Goal: Transaction & Acquisition: Register for event/course

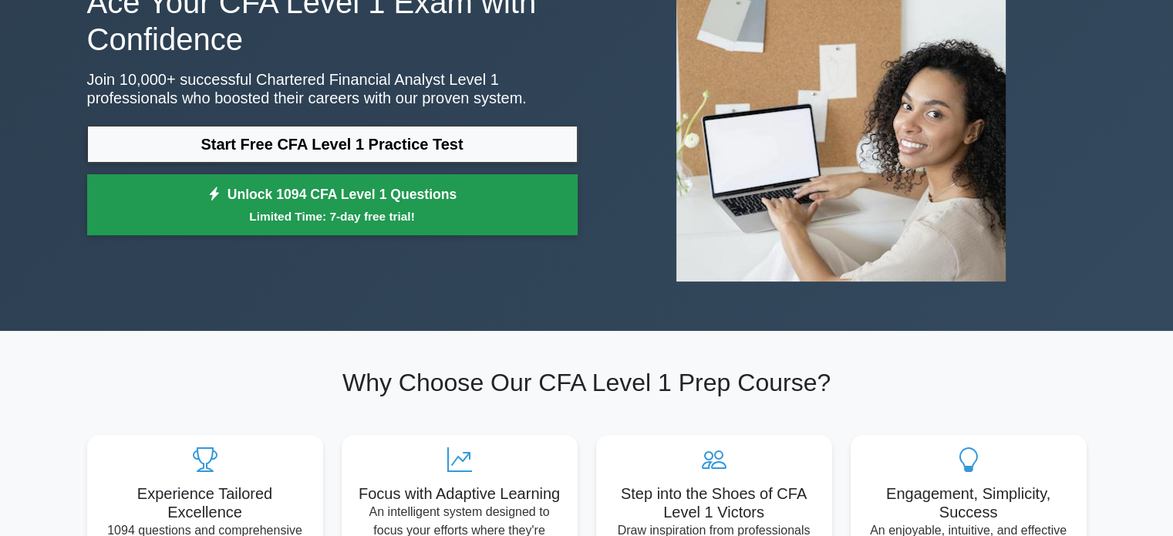
click at [375, 200] on link "Unlock 1094 CFA Level 1 Questions Limited Time: 7-day free trial!" at bounding box center [332, 205] width 490 height 62
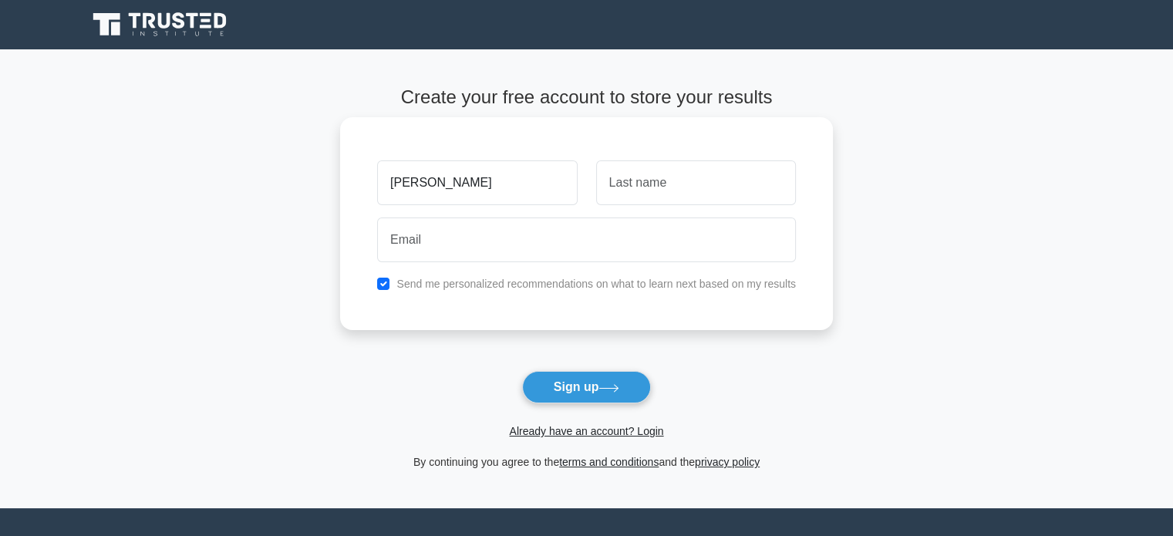
type input "[PERSON_NAME]"
click at [628, 187] on input "text" at bounding box center [696, 182] width 200 height 45
type input "[PERSON_NAME]"
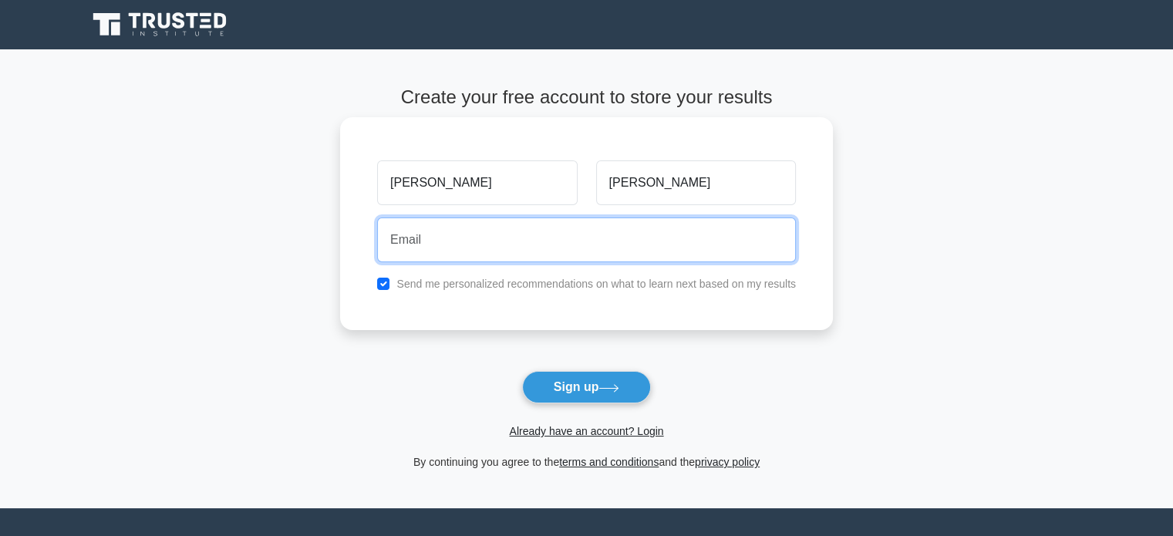
click at [572, 239] on input "email" at bounding box center [586, 239] width 419 height 45
type input "underwood.dylanliam@gmail.com"
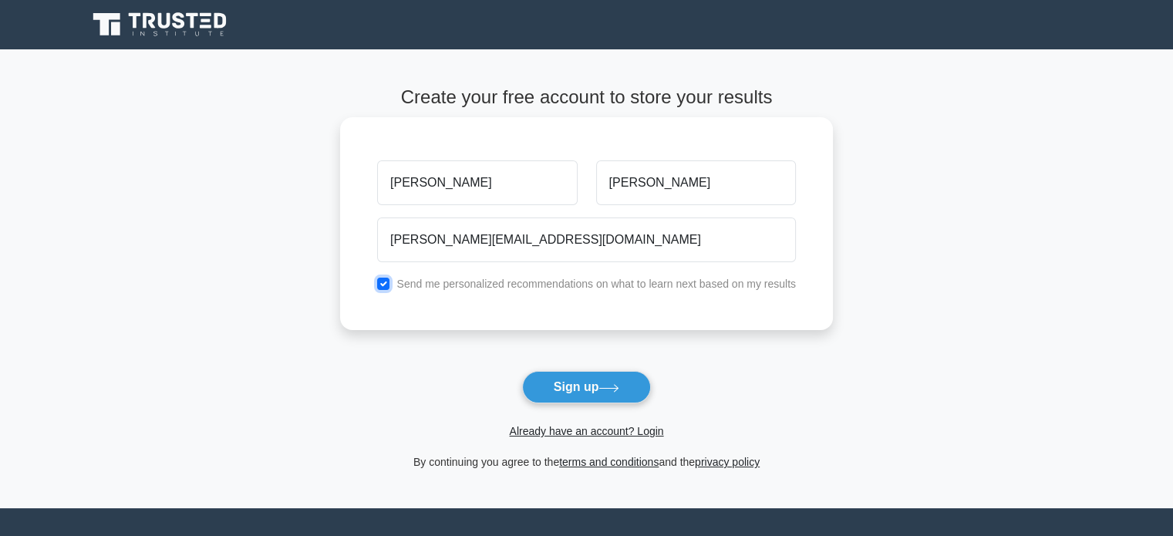
click at [385, 281] on input "checkbox" at bounding box center [383, 284] width 12 height 12
checkbox input "false"
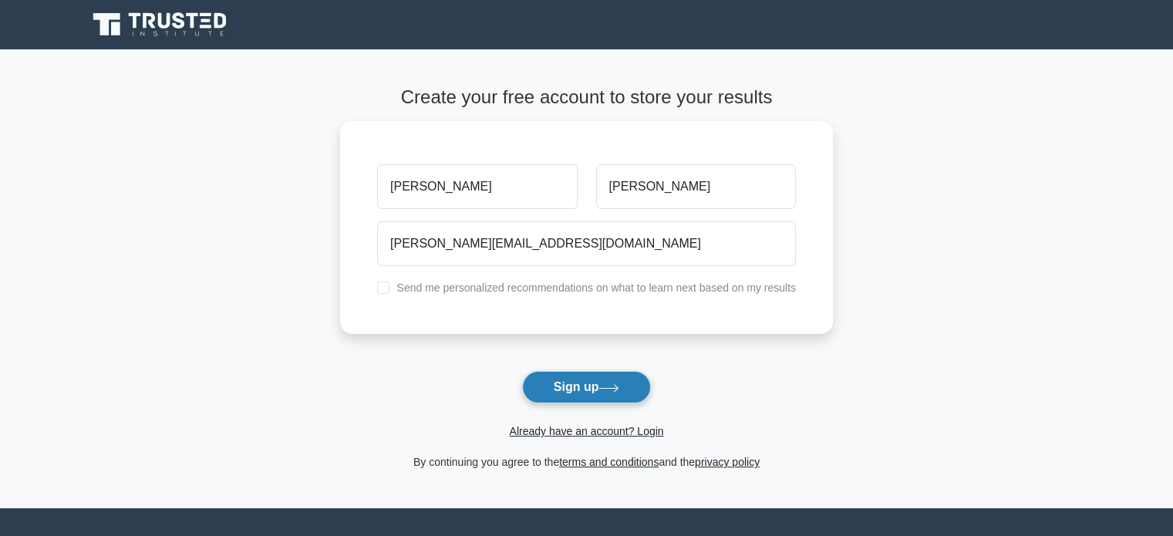
click at [581, 388] on button "Sign up" at bounding box center [587, 387] width 130 height 32
